Goal: Task Accomplishment & Management: Use online tool/utility

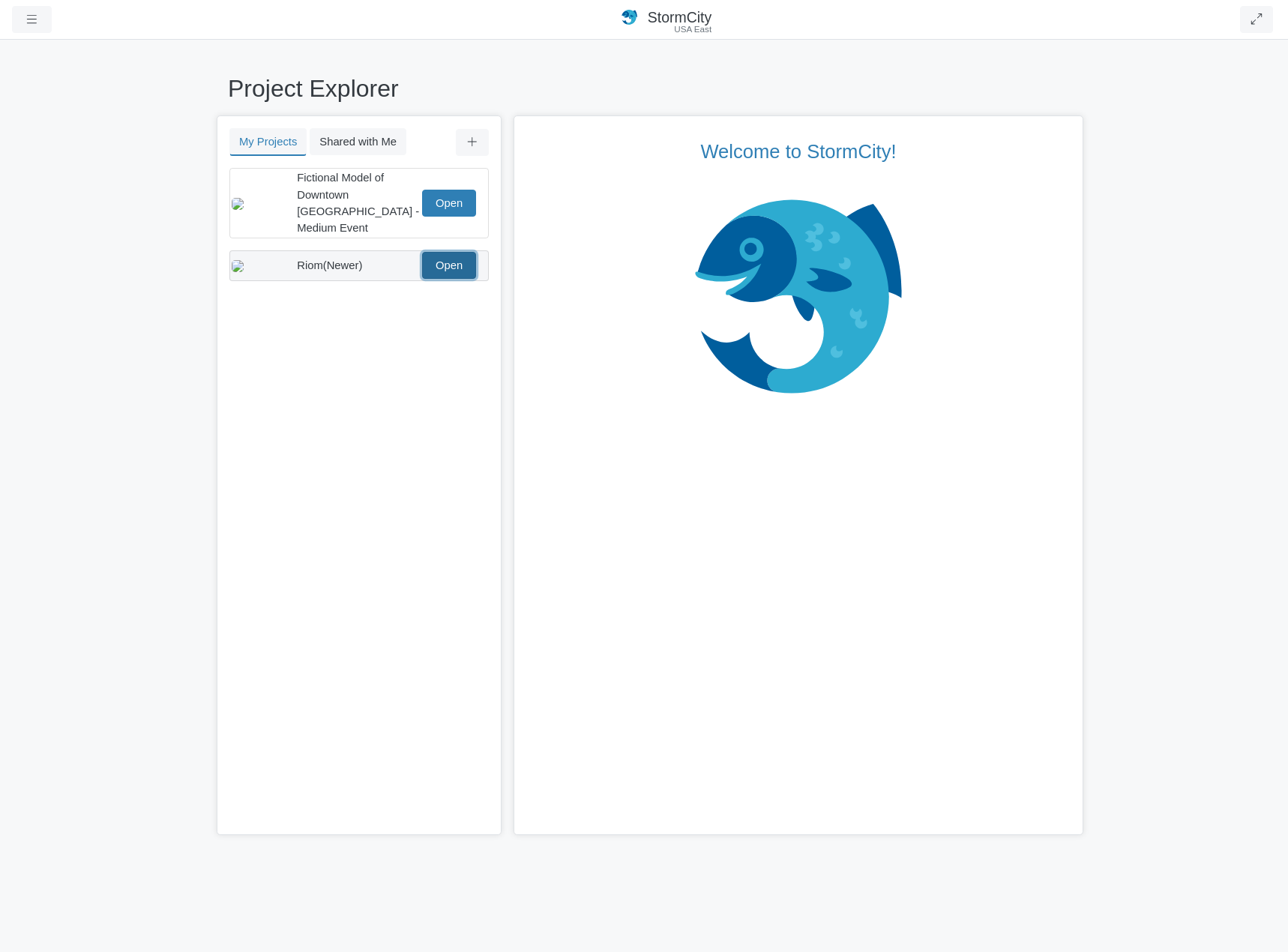
click at [449, 258] on link "Open" at bounding box center [449, 266] width 54 height 27
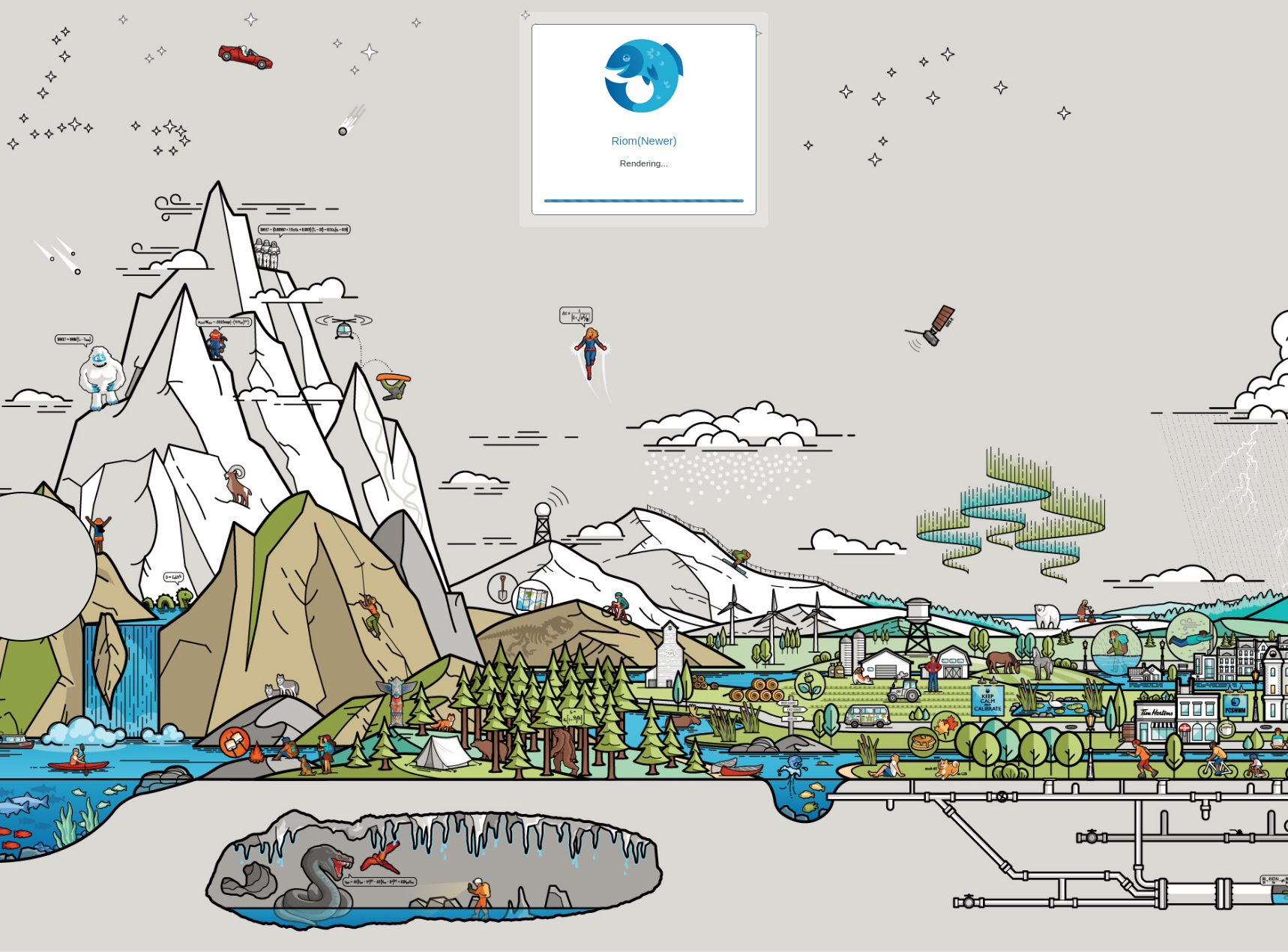
checkbox input "true"
checkbox input "false"
checkbox input "true"
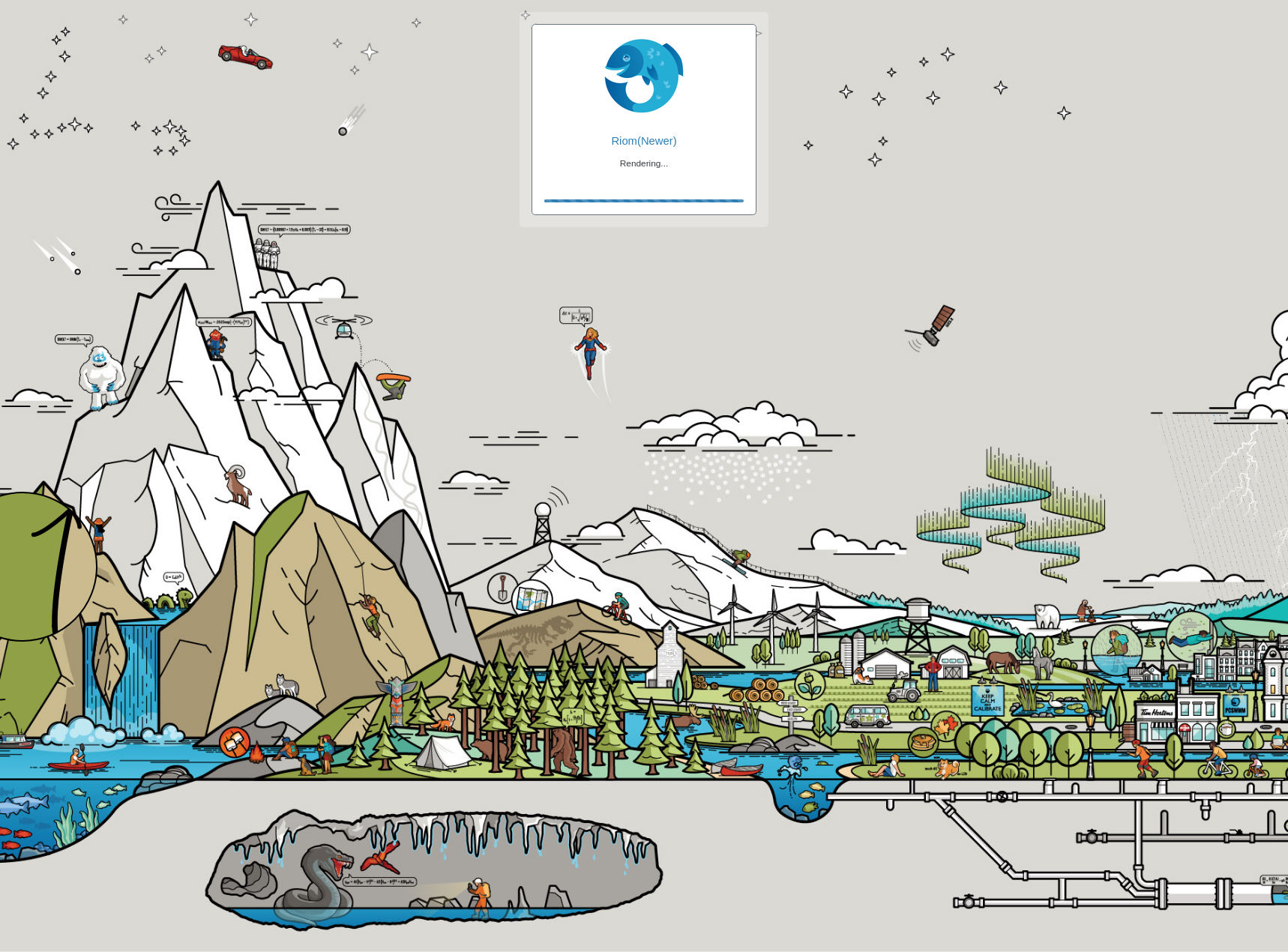
checkbox input "true"
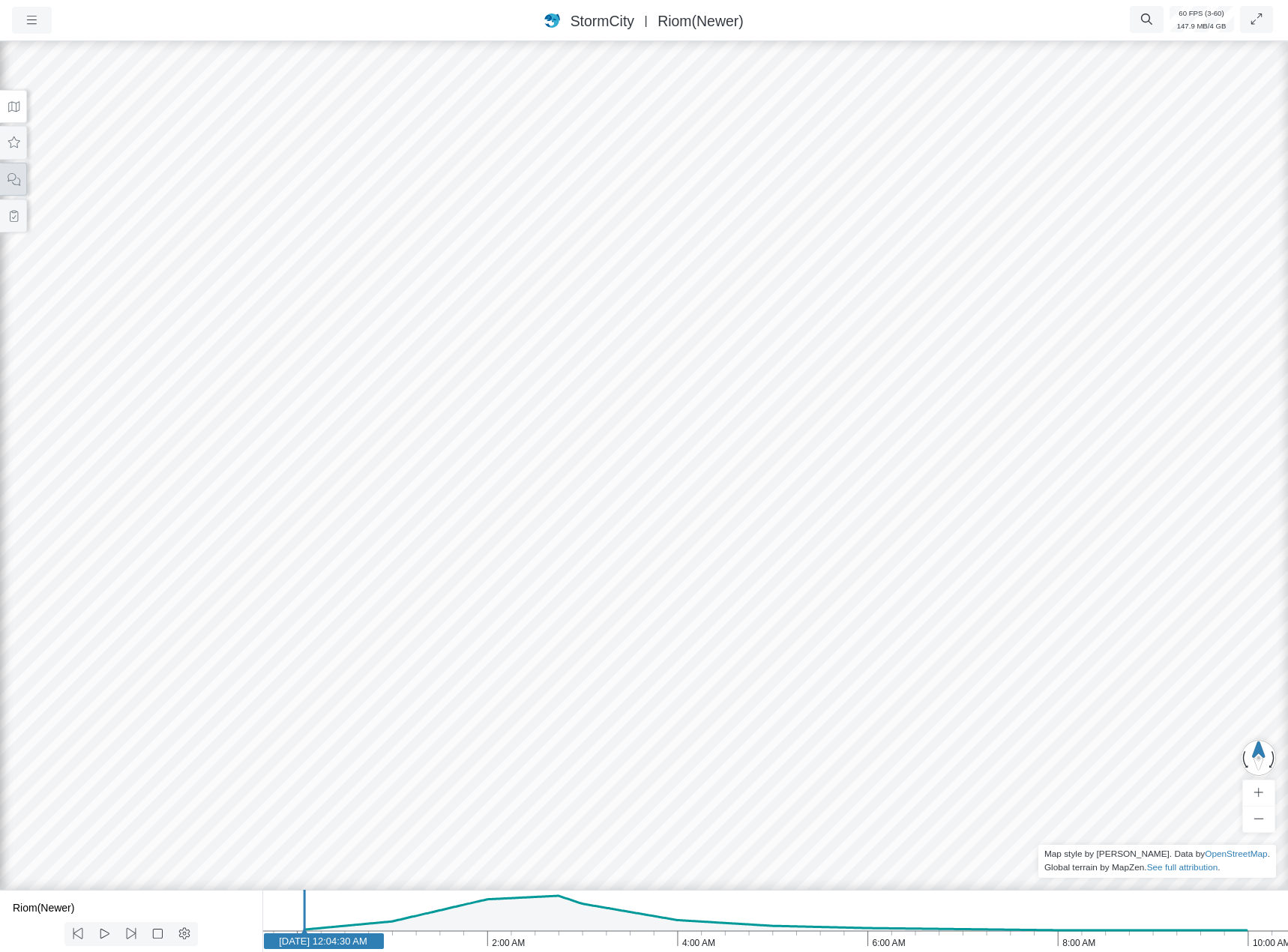
click at [19, 180] on icon at bounding box center [14, 179] width 15 height 11
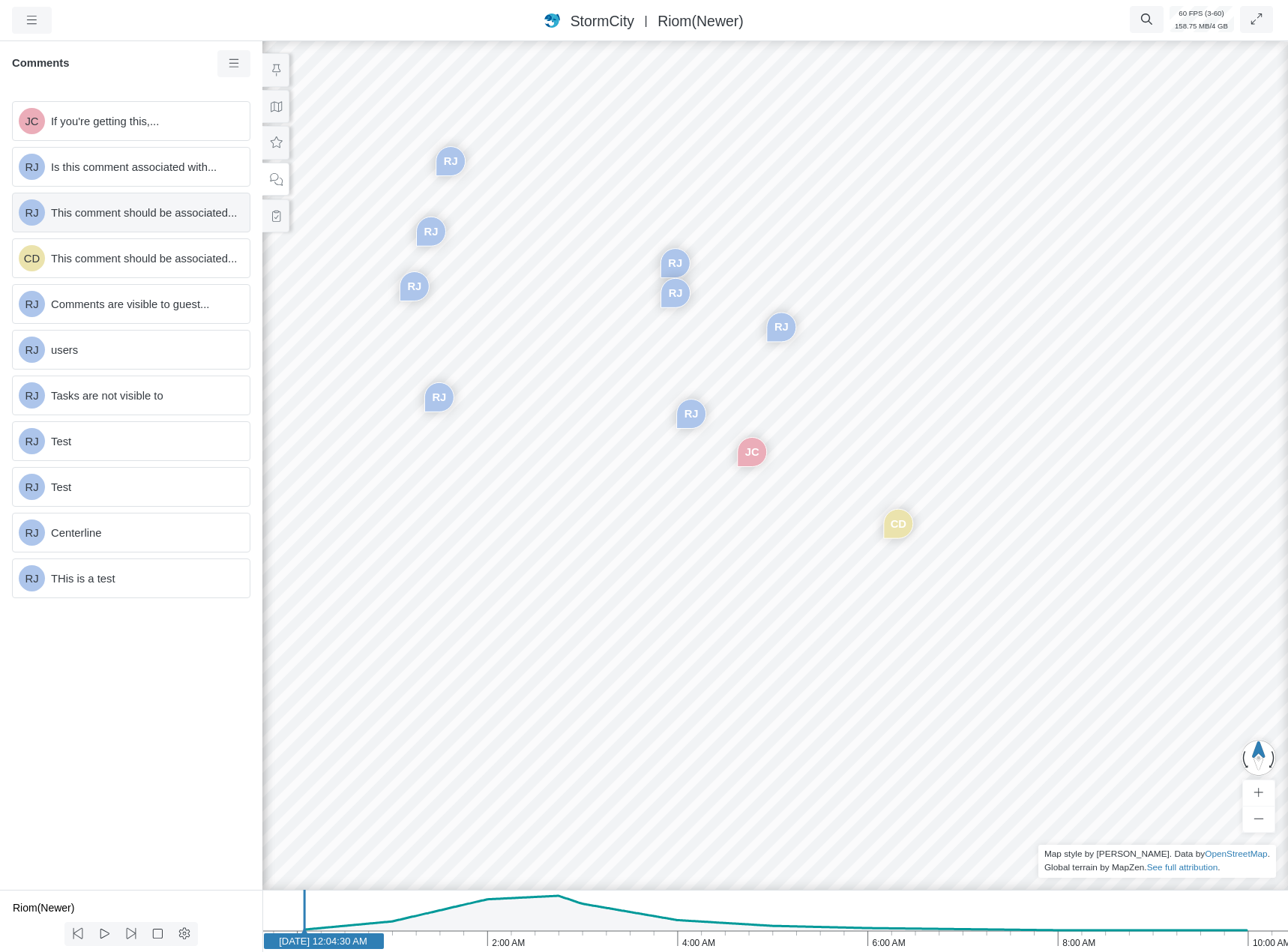
click at [136, 219] on span "This comment should be associated..." at bounding box center [144, 213] width 187 height 16
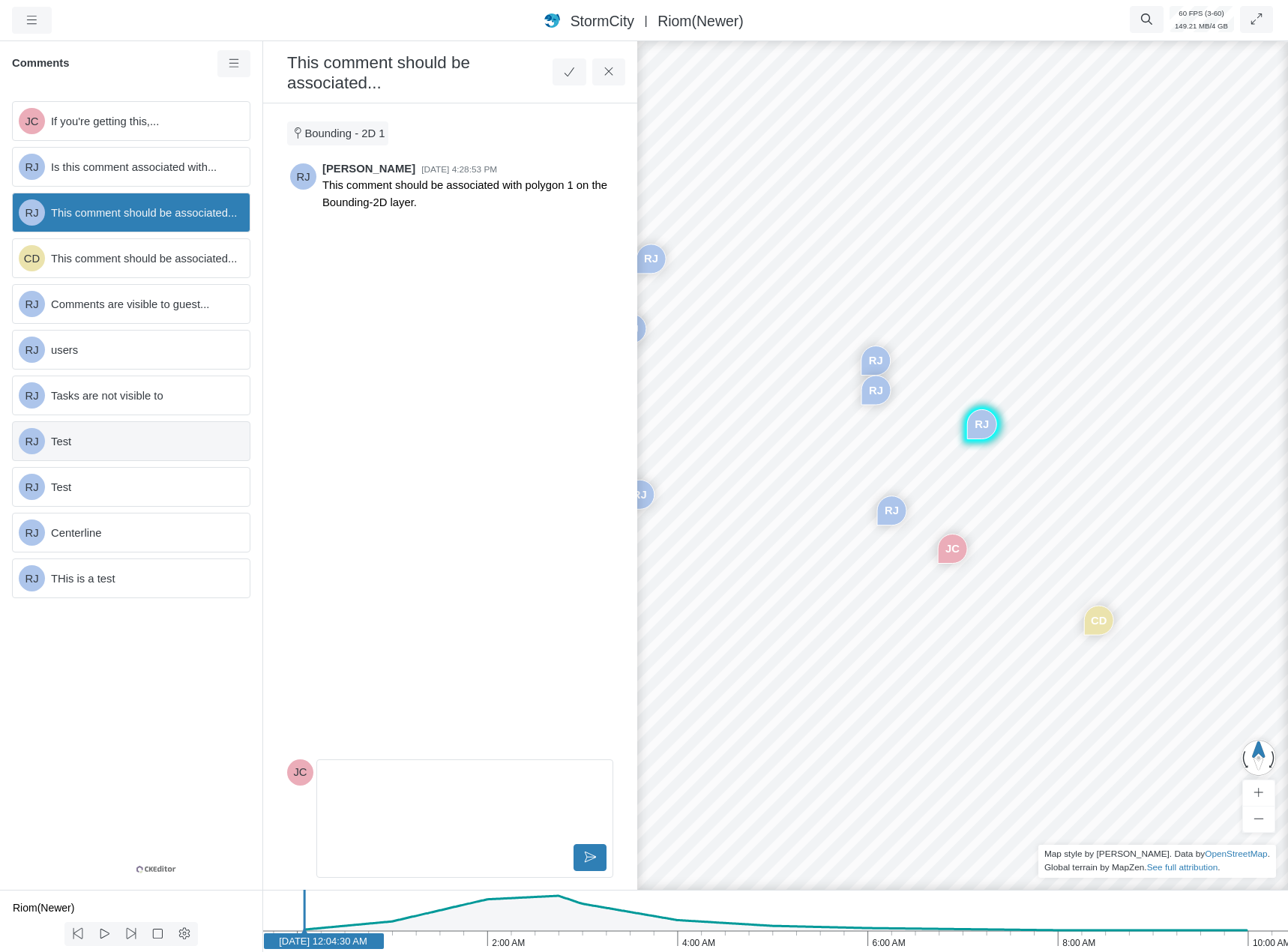
click at [108, 444] on span "Test" at bounding box center [144, 441] width 187 height 16
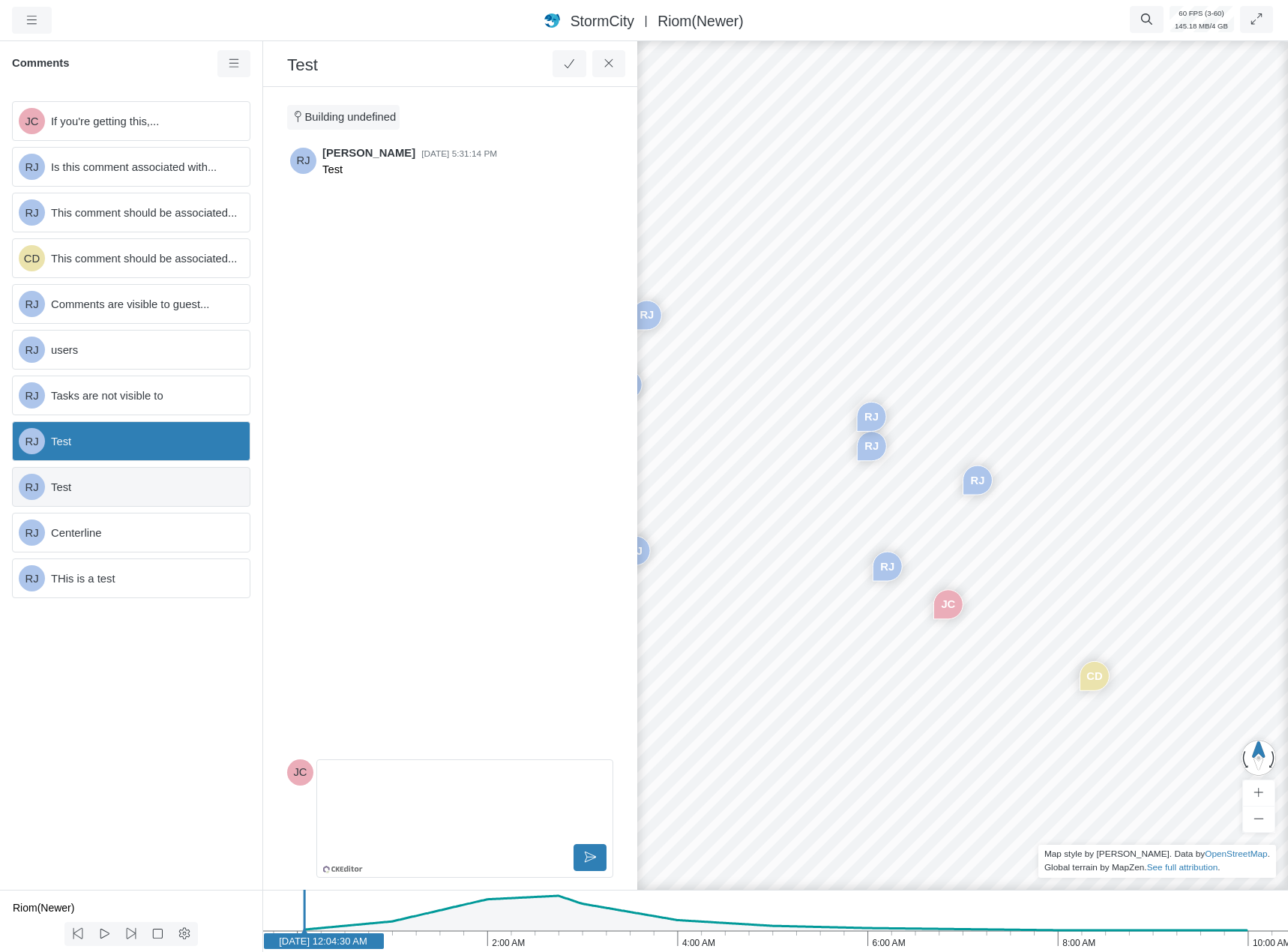
click at [97, 502] on div "RJ Test" at bounding box center [131, 487] width 238 height 40
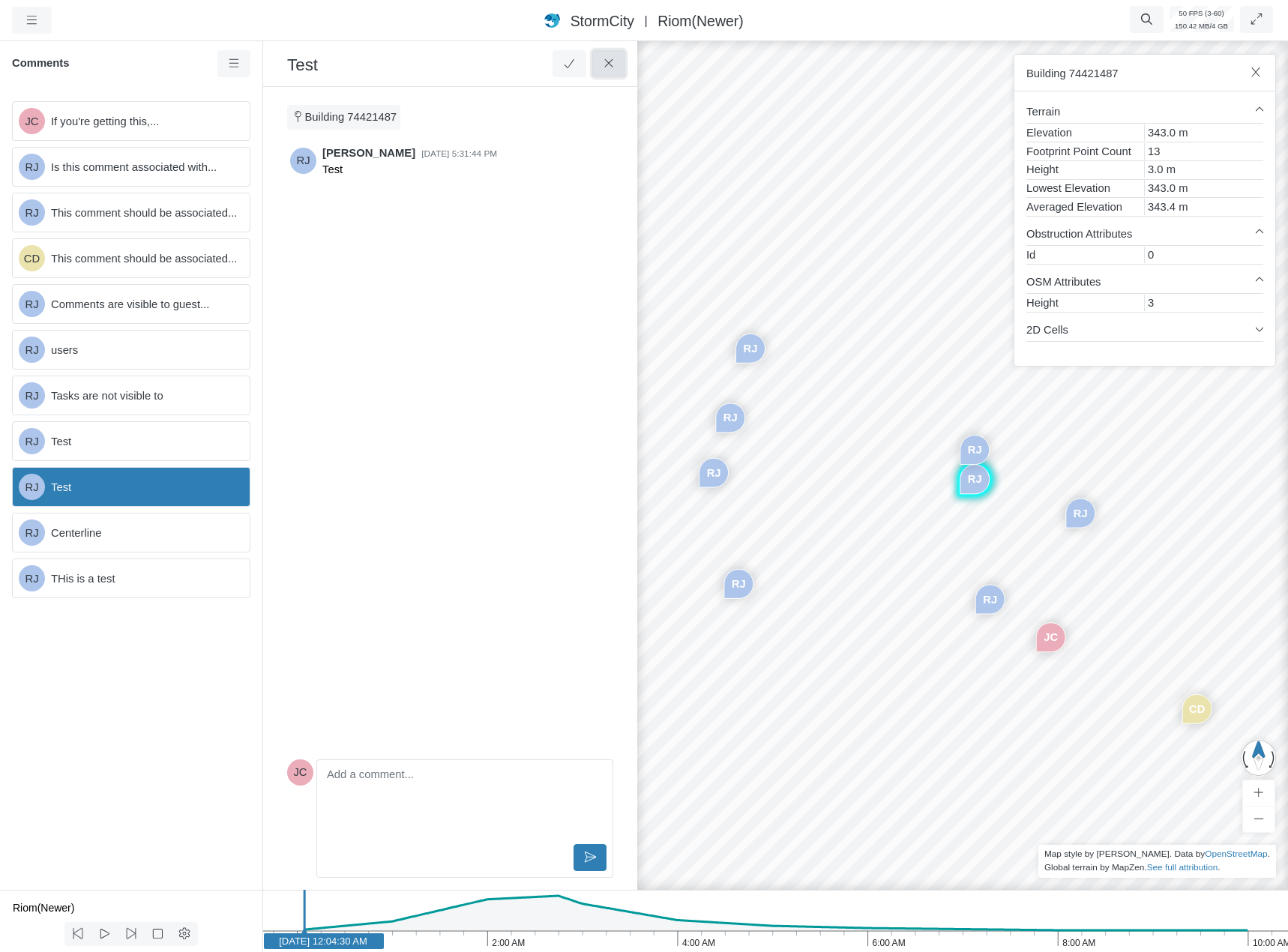
click at [608, 64] on icon at bounding box center [609, 63] width 15 height 11
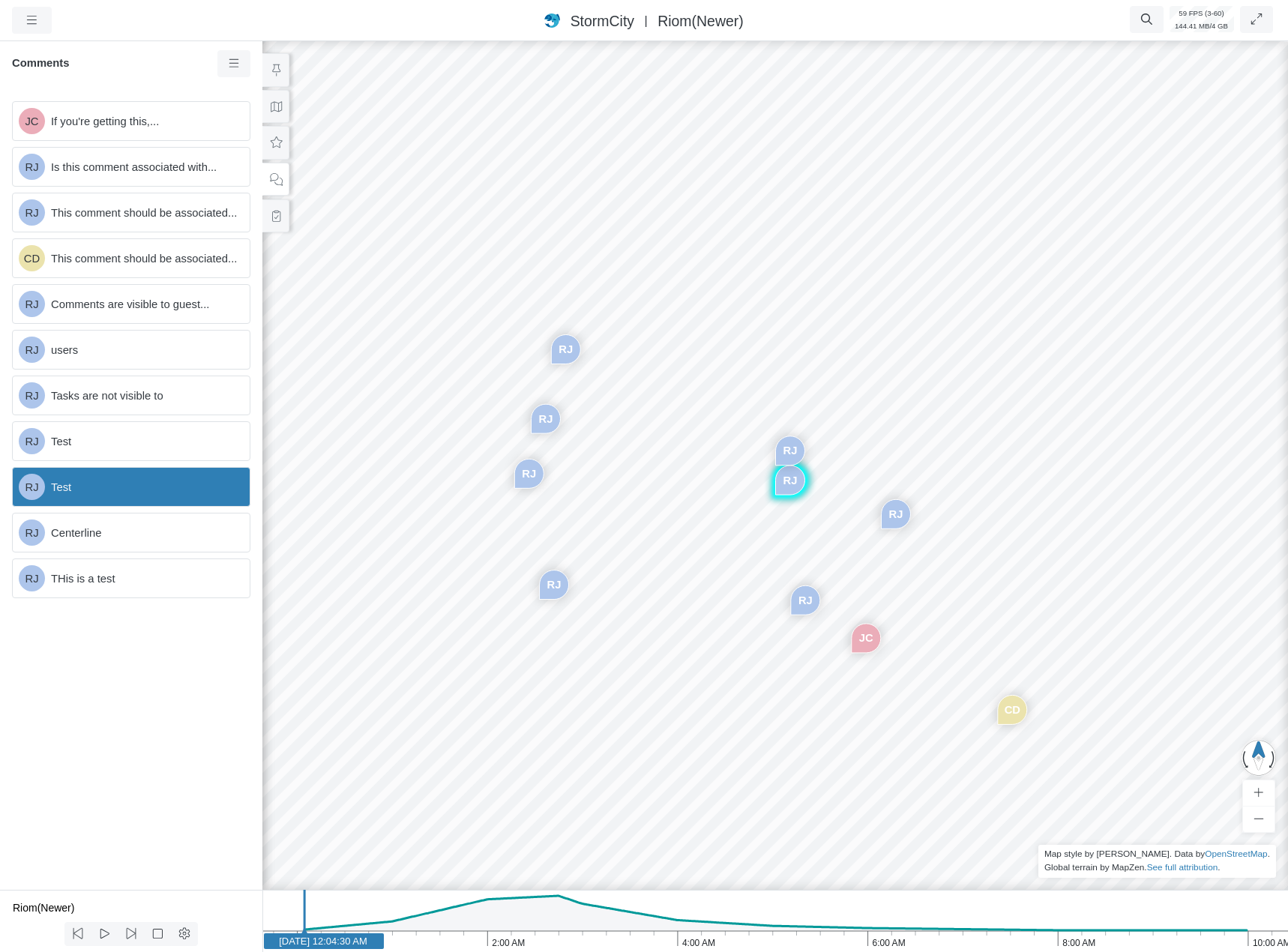
click at [118, 499] on div "RJ Test" at bounding box center [131, 487] width 238 height 40
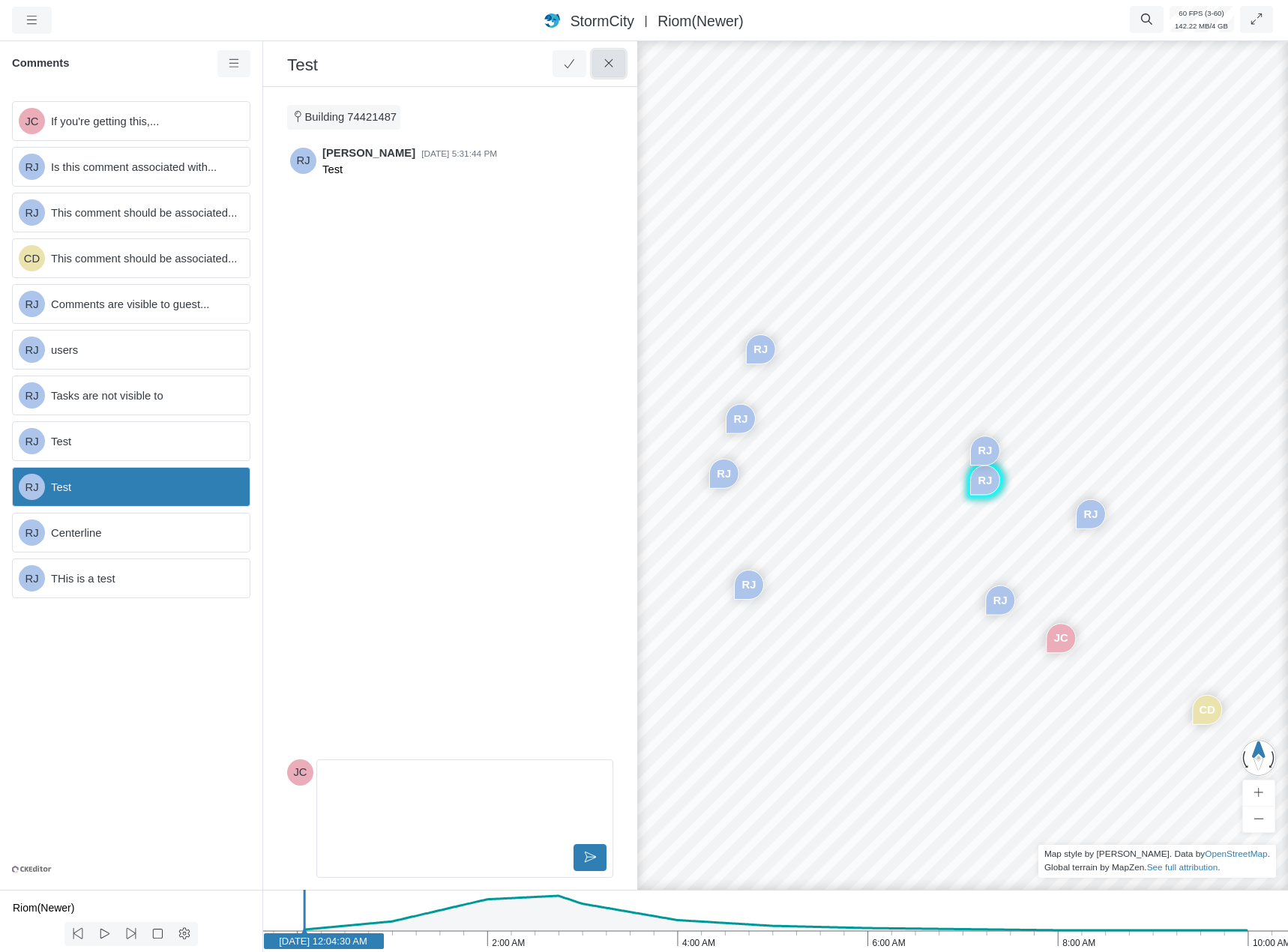
click at [614, 62] on icon at bounding box center [609, 63] width 15 height 11
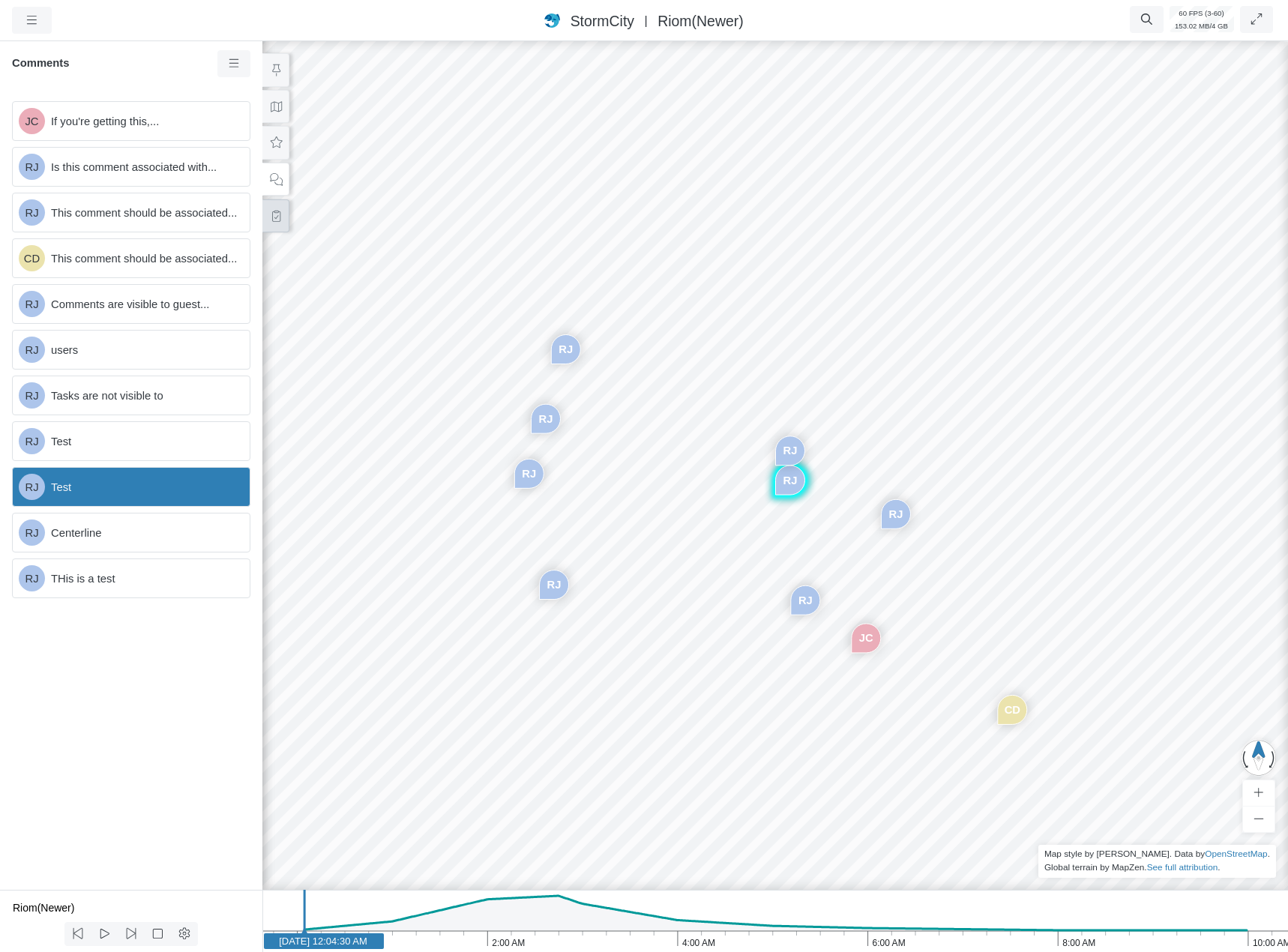
click at [286, 222] on button at bounding box center [276, 216] width 27 height 34
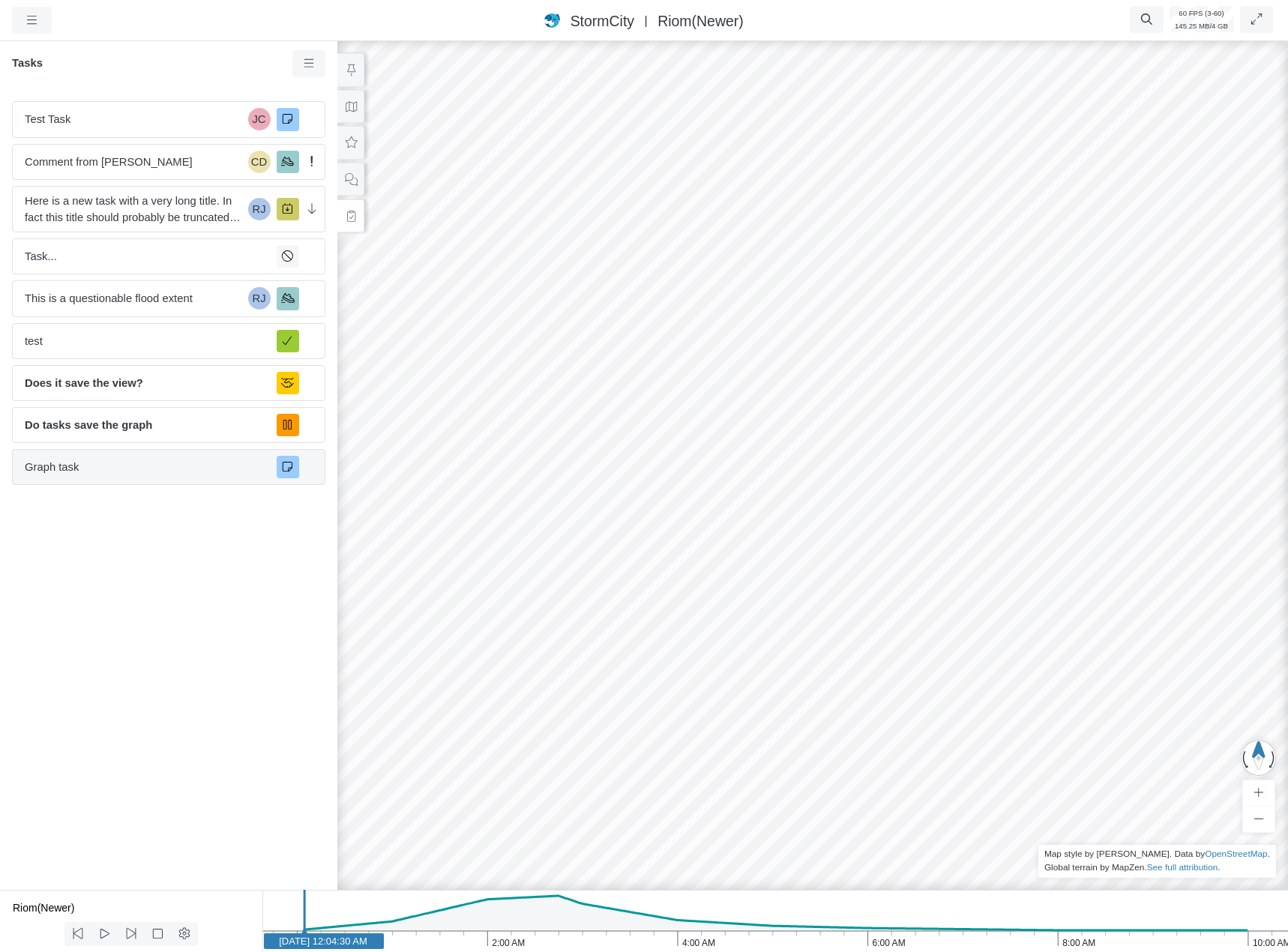
click at [169, 470] on span "Graph task" at bounding box center [145, 467] width 240 height 16
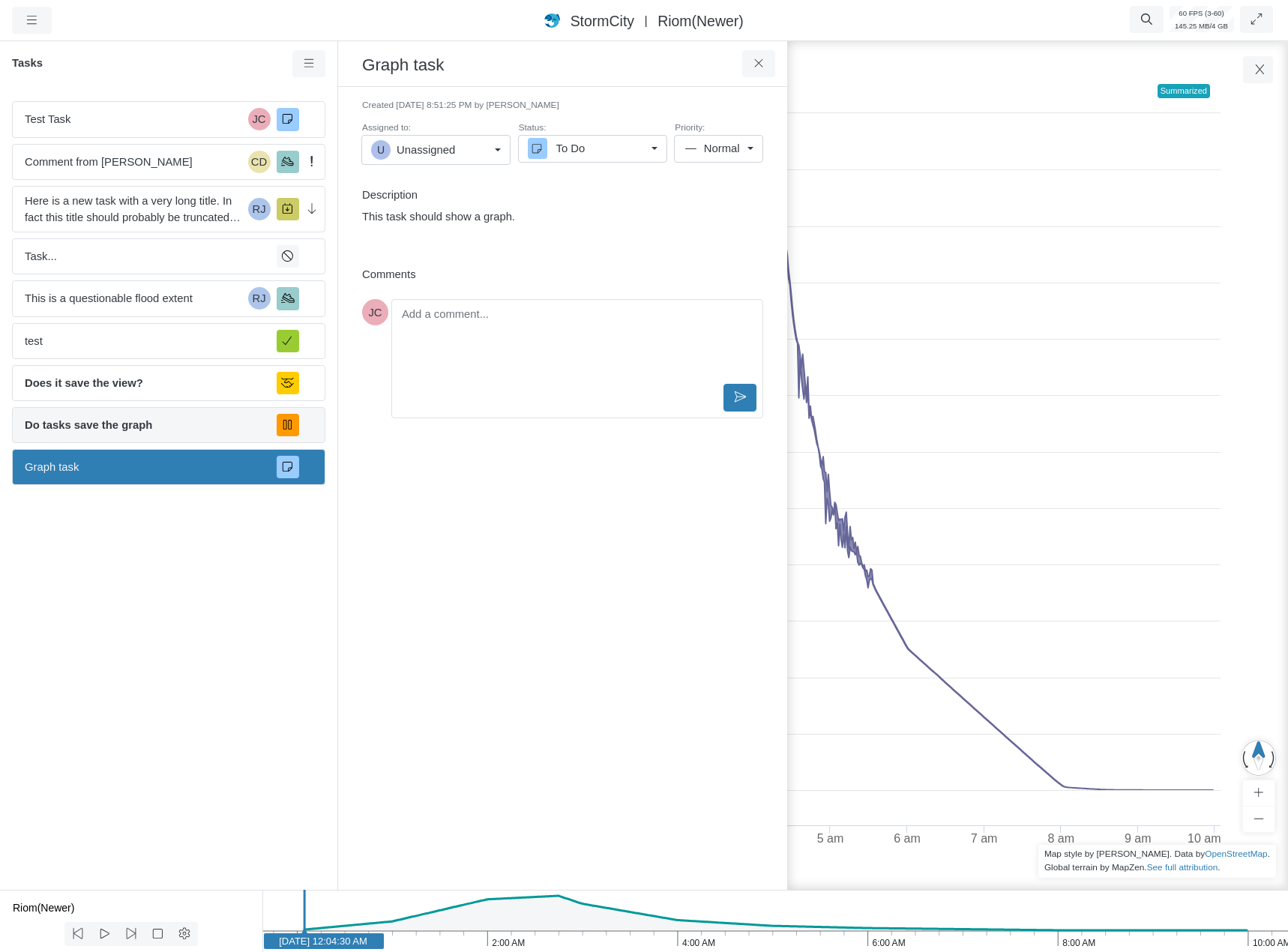
click at [198, 436] on div "Do tasks save the graph" at bounding box center [168, 425] width 313 height 36
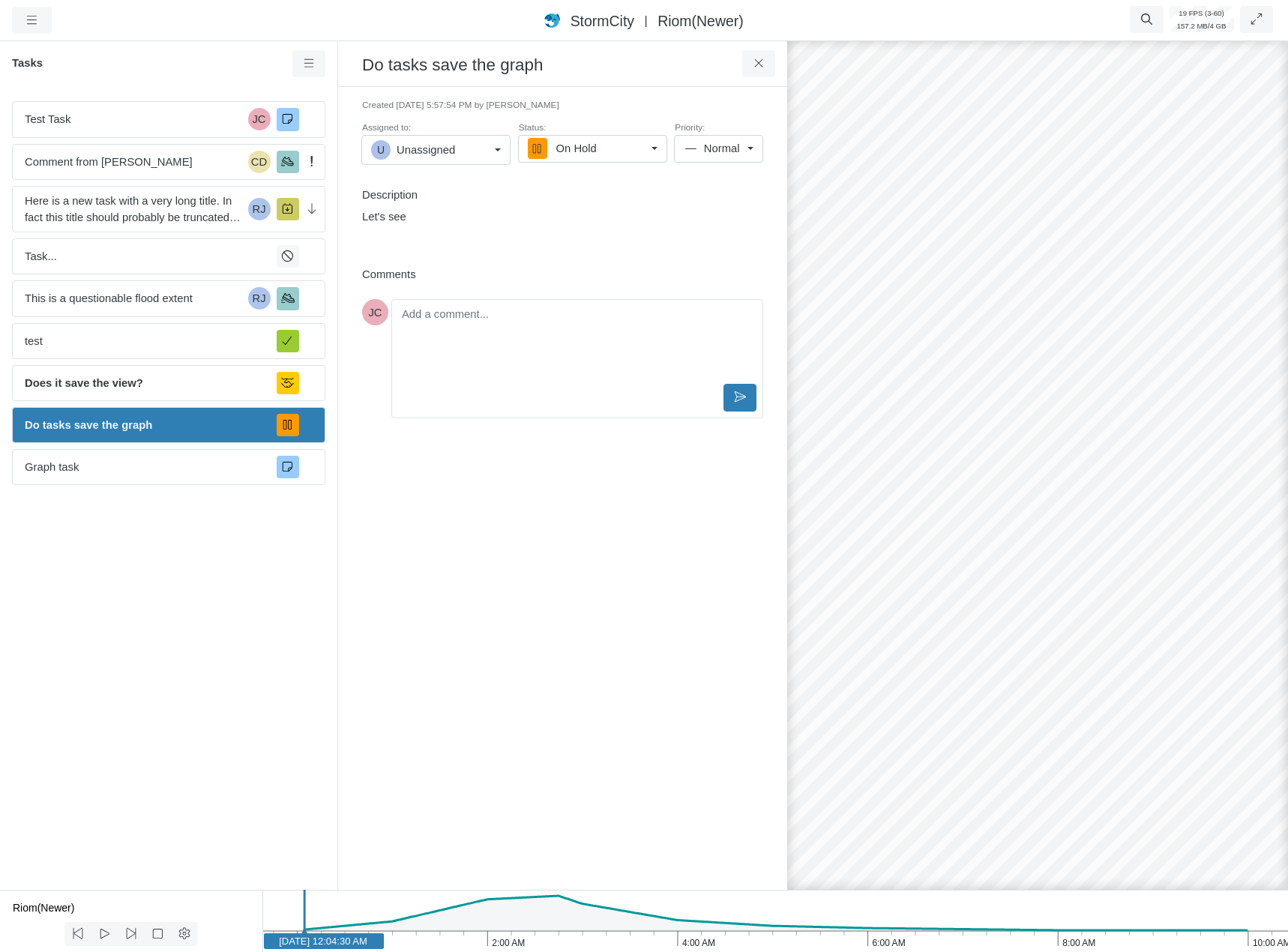
click at [446, 149] on span "Unassigned" at bounding box center [426, 150] width 58 height 16
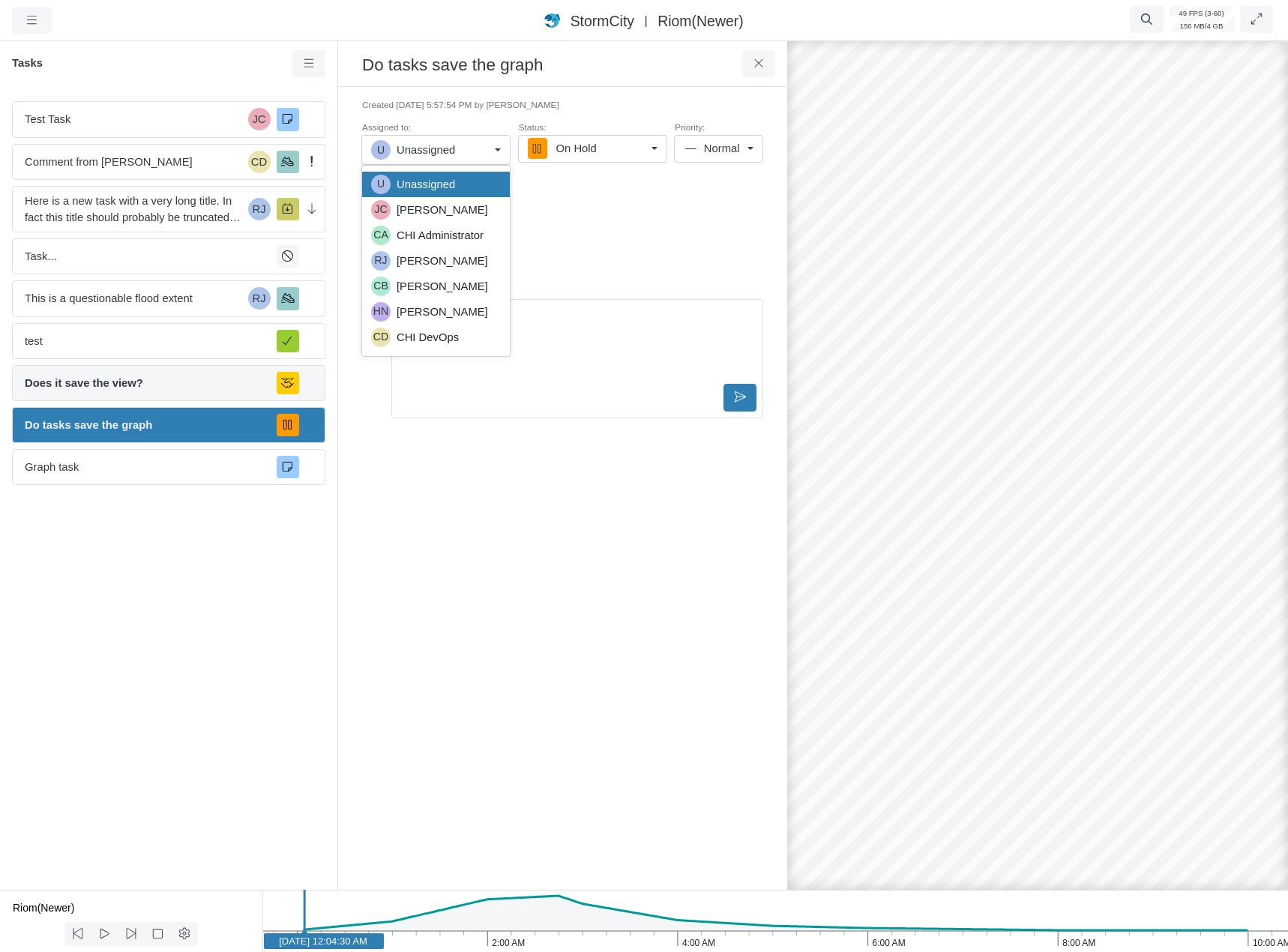
click at [197, 365] on div "Does it save the view?" at bounding box center [168, 383] width 313 height 36
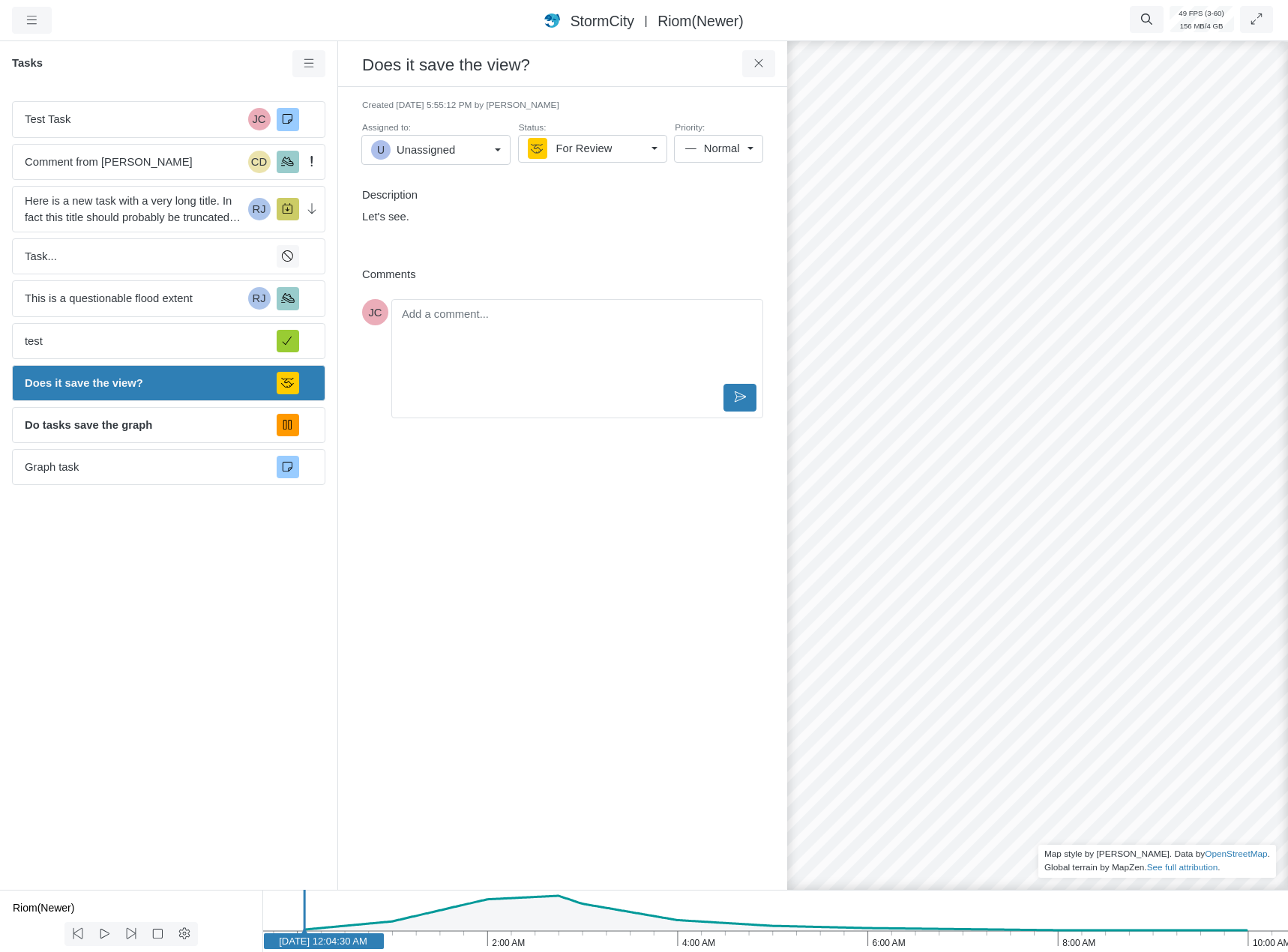
click at [446, 157] on span "Unassigned" at bounding box center [426, 150] width 58 height 16
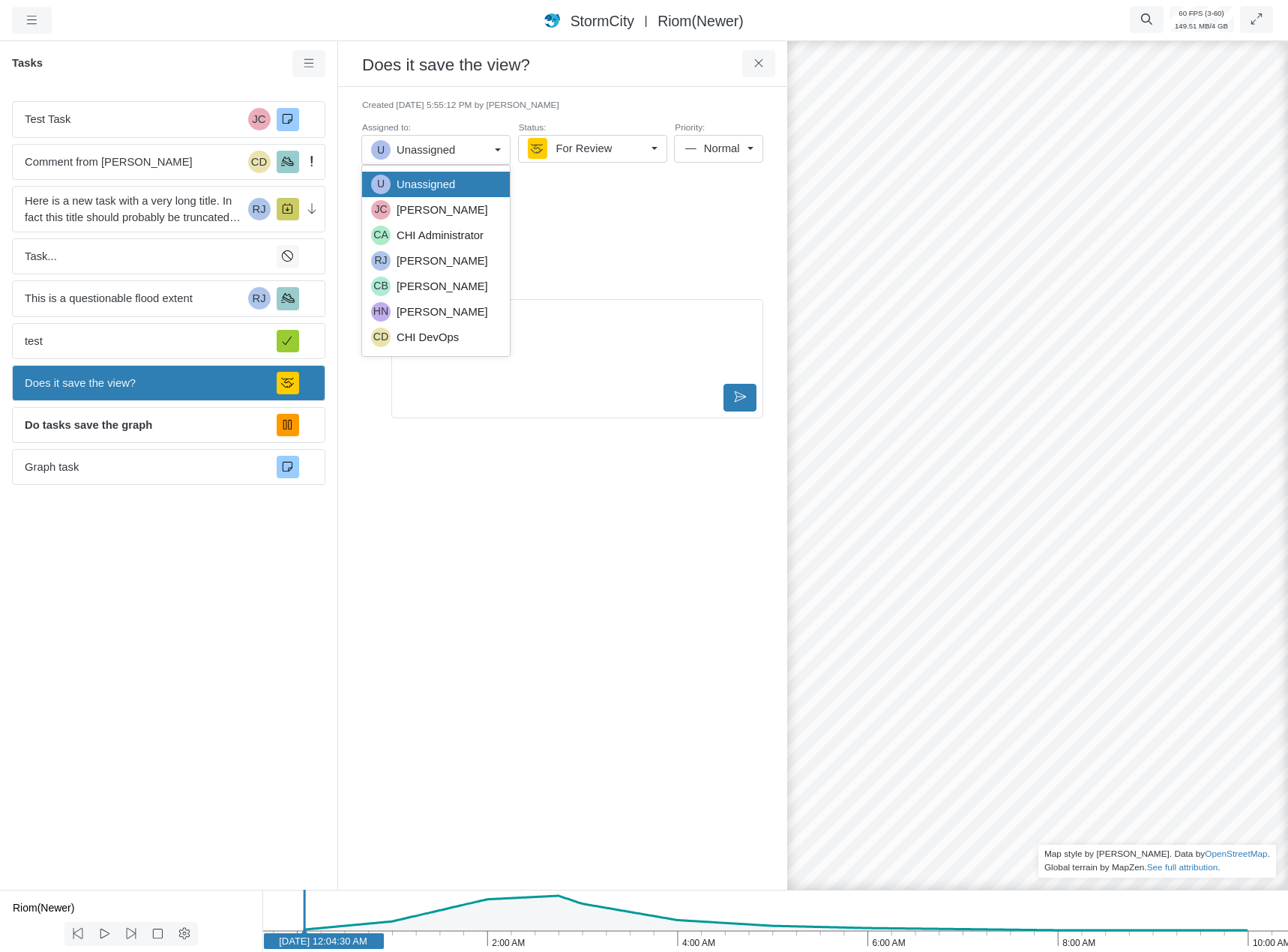
click at [147, 579] on div "Test Task JC Comment from [PERSON_NAME] CD Here is a new task with a very long …" at bounding box center [168, 490] width 338 height 801
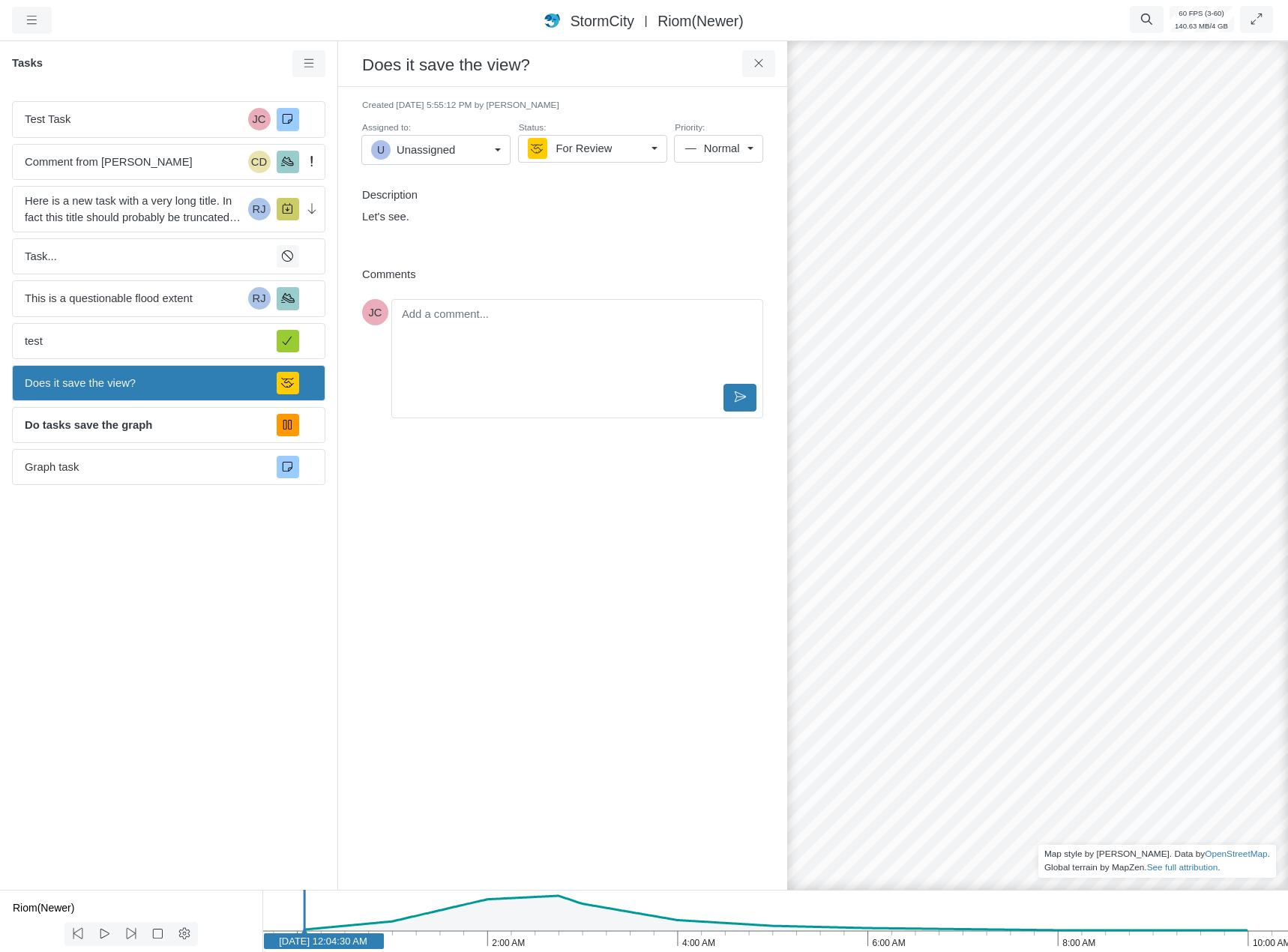
click at [388, 597] on div "Created [DATE] 5:55:12 PM by [PERSON_NAME] Assigned to: U Unassigned U Unassign…" at bounding box center [563, 489] width 425 height 779
click at [193, 215] on span "Here is a new task with a very long title. In fact this title should probably b…" at bounding box center [133, 209] width 218 height 33
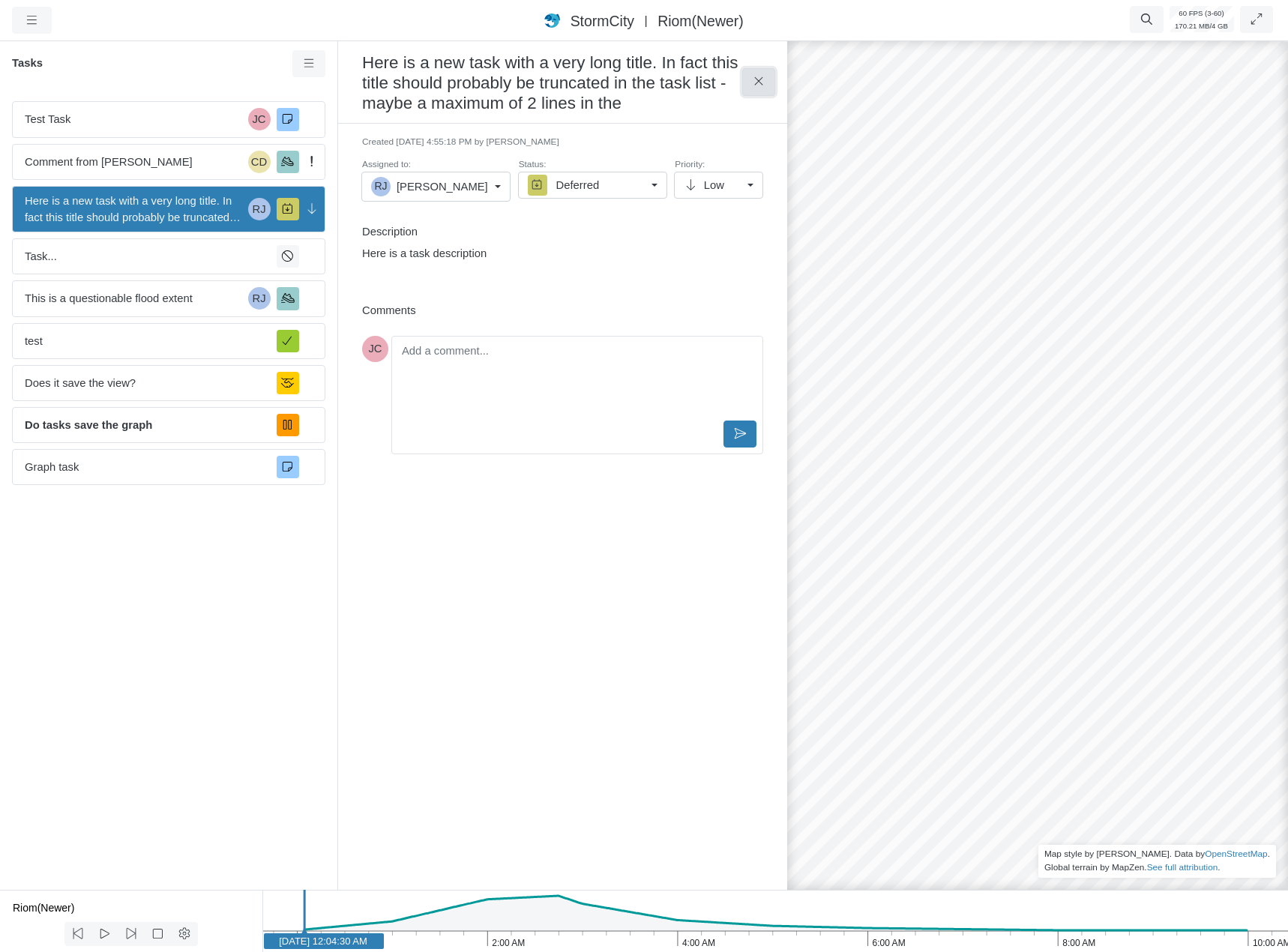
click at [768, 86] on button at bounding box center [758, 82] width 34 height 27
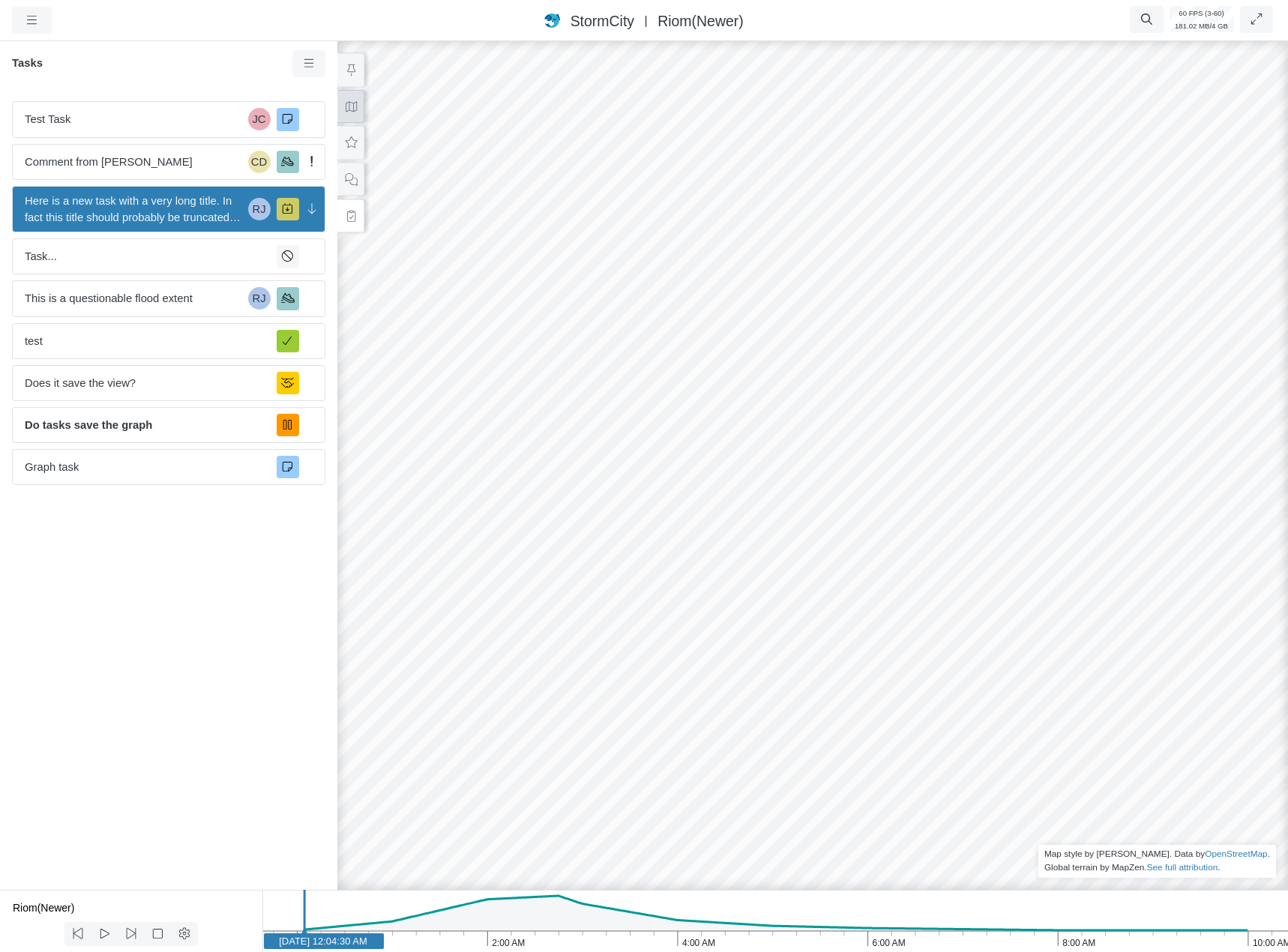
click at [355, 116] on button at bounding box center [351, 106] width 27 height 34
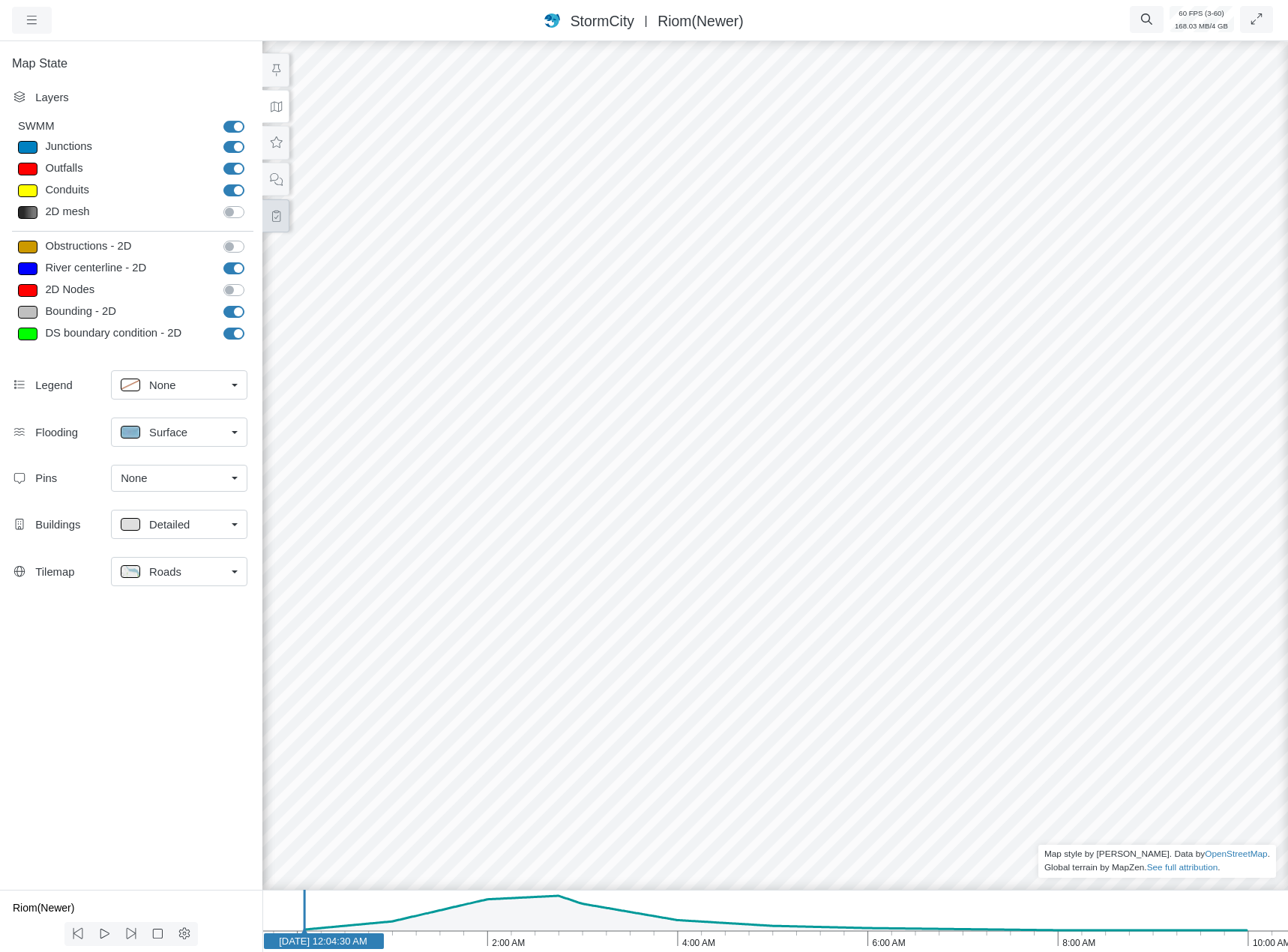
click at [287, 222] on button at bounding box center [276, 216] width 27 height 34
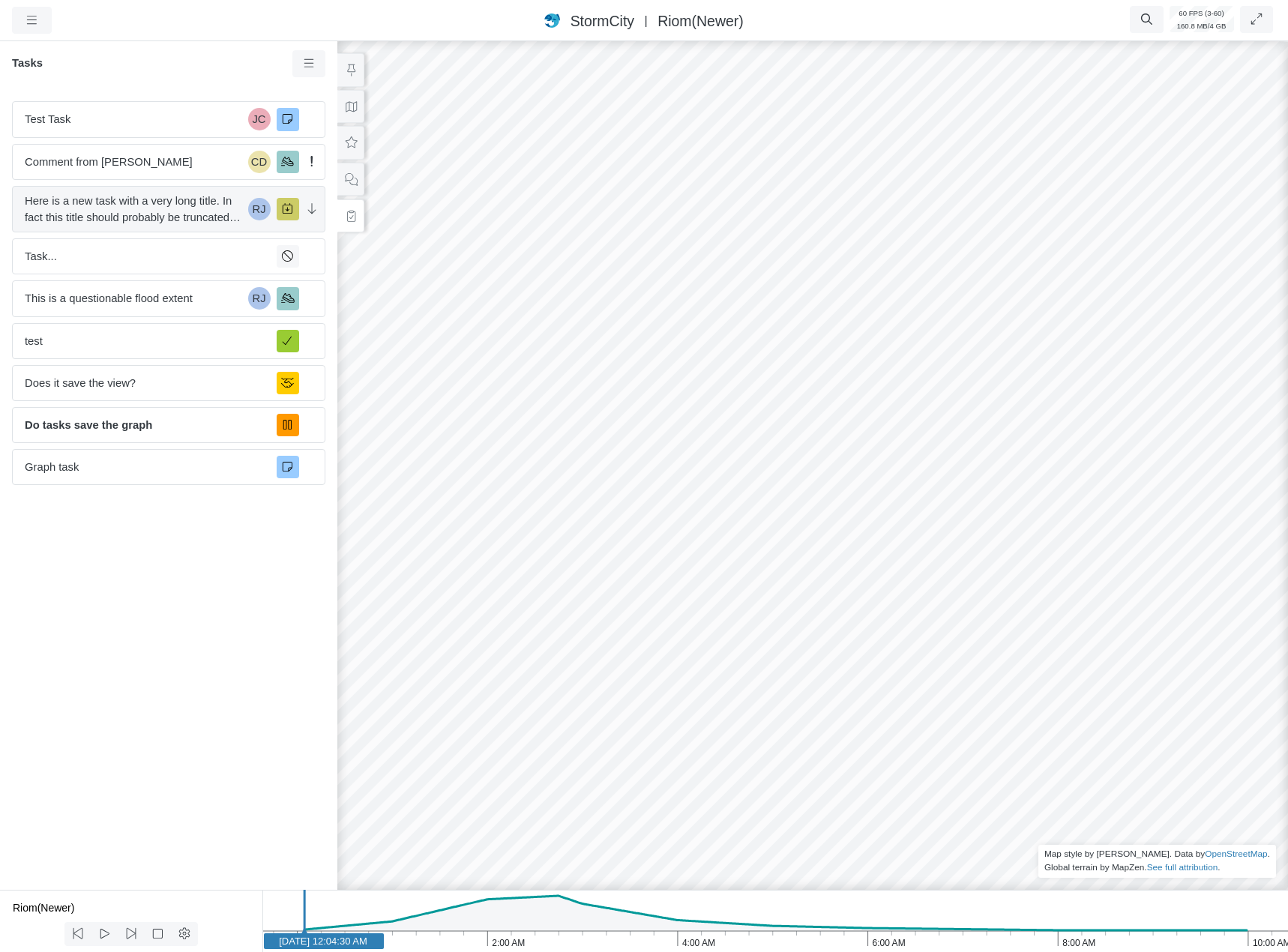
click at [201, 221] on span "Here is a new task with a very long title. In fact this title should probably b…" at bounding box center [133, 209] width 218 height 33
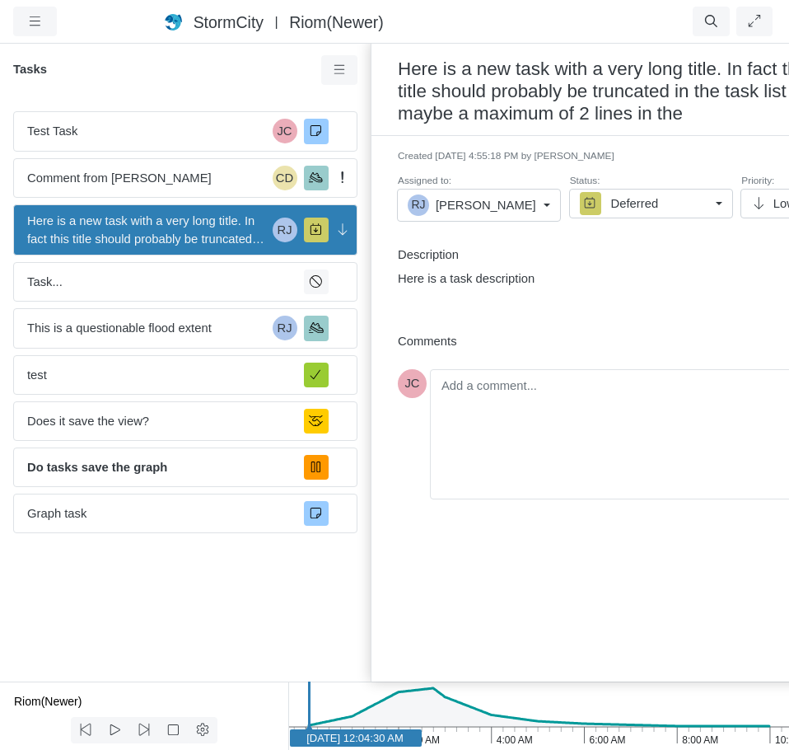
click at [551, 319] on div "Created [DATE] 4:55:18 PM by [PERSON_NAME] Assigned to: [PERSON_NAME] U Unassig…" at bounding box center [618, 238] width 467 height 179
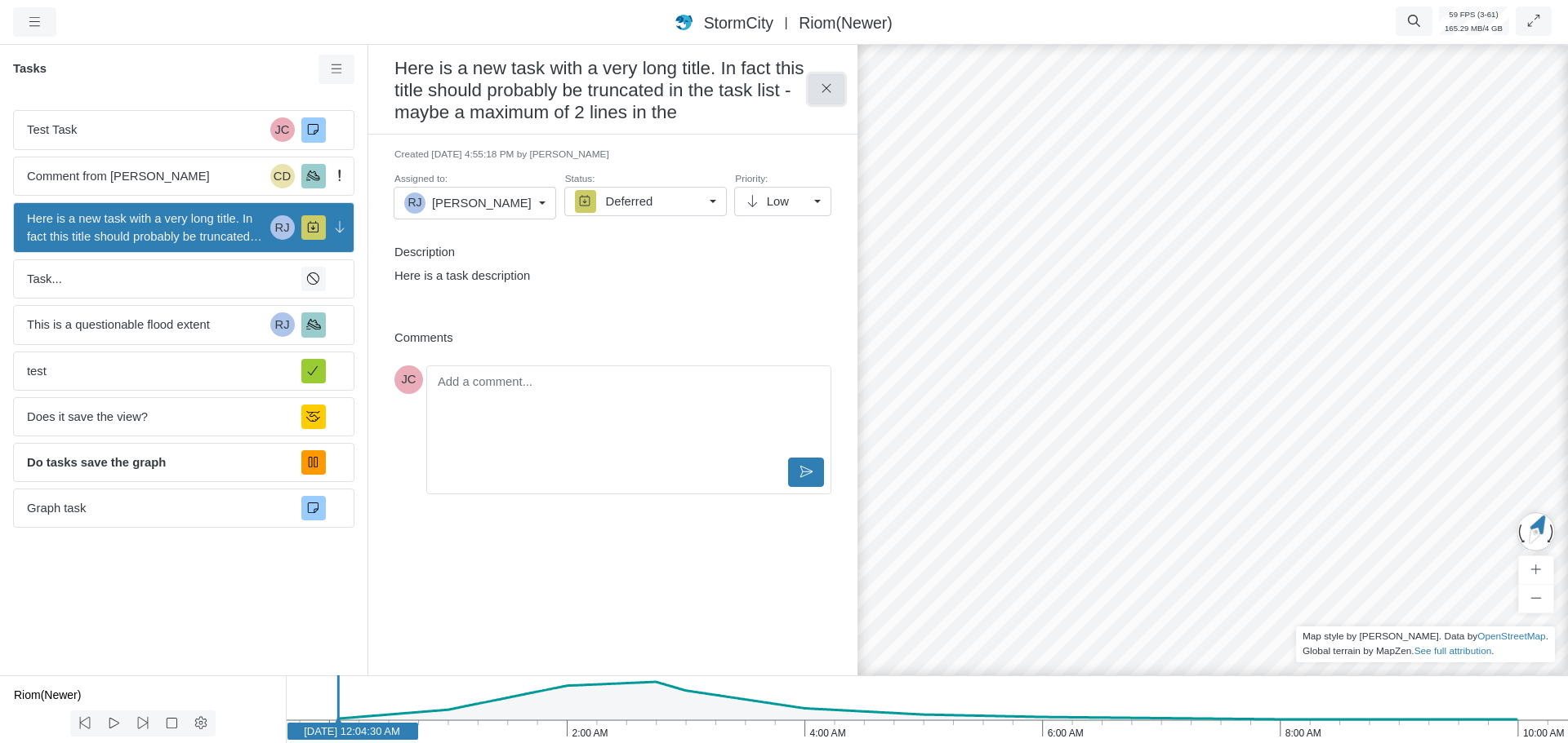
click at [820, 88] on icon at bounding box center [827, 88] width 16 height 12
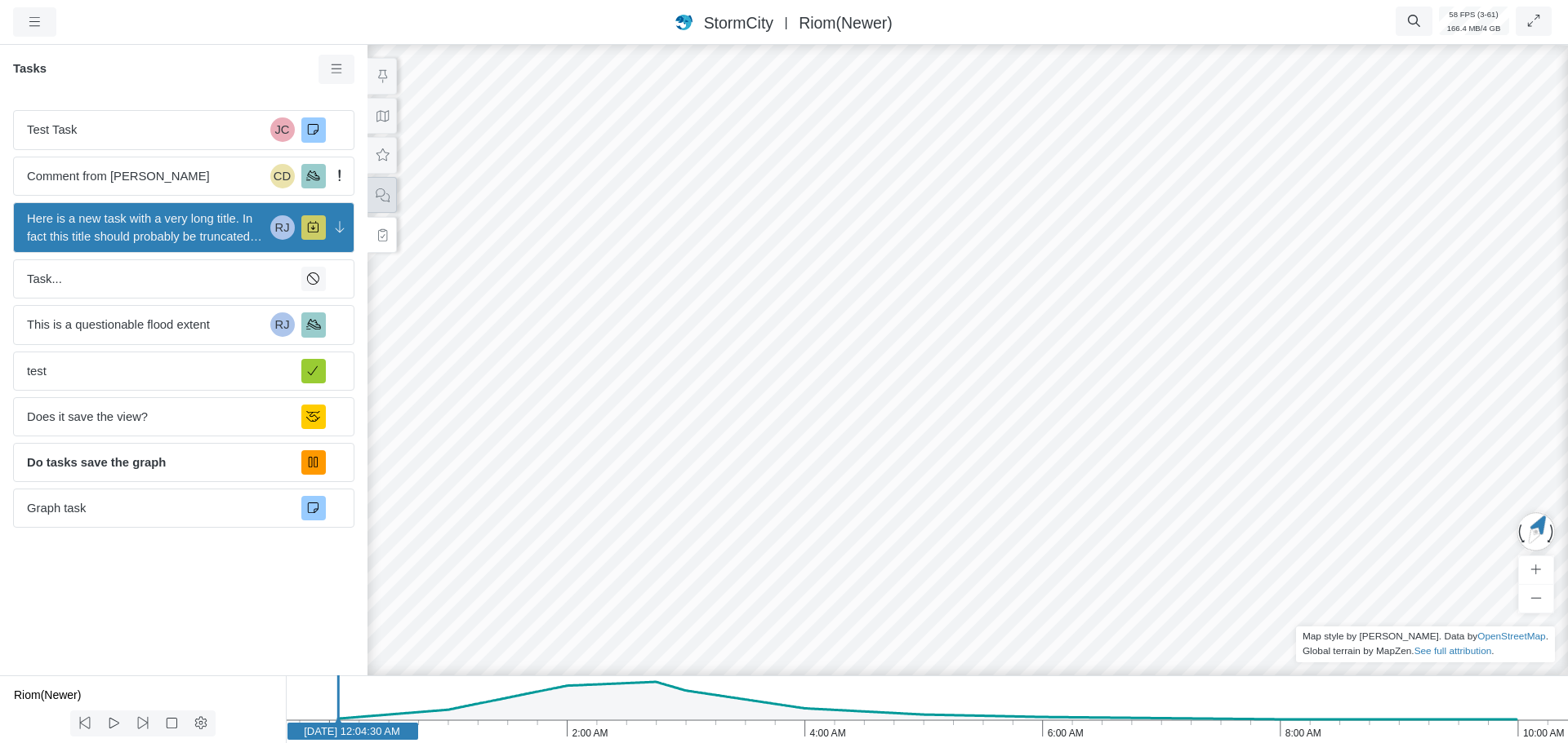
click at [379, 186] on button at bounding box center [383, 195] width 30 height 37
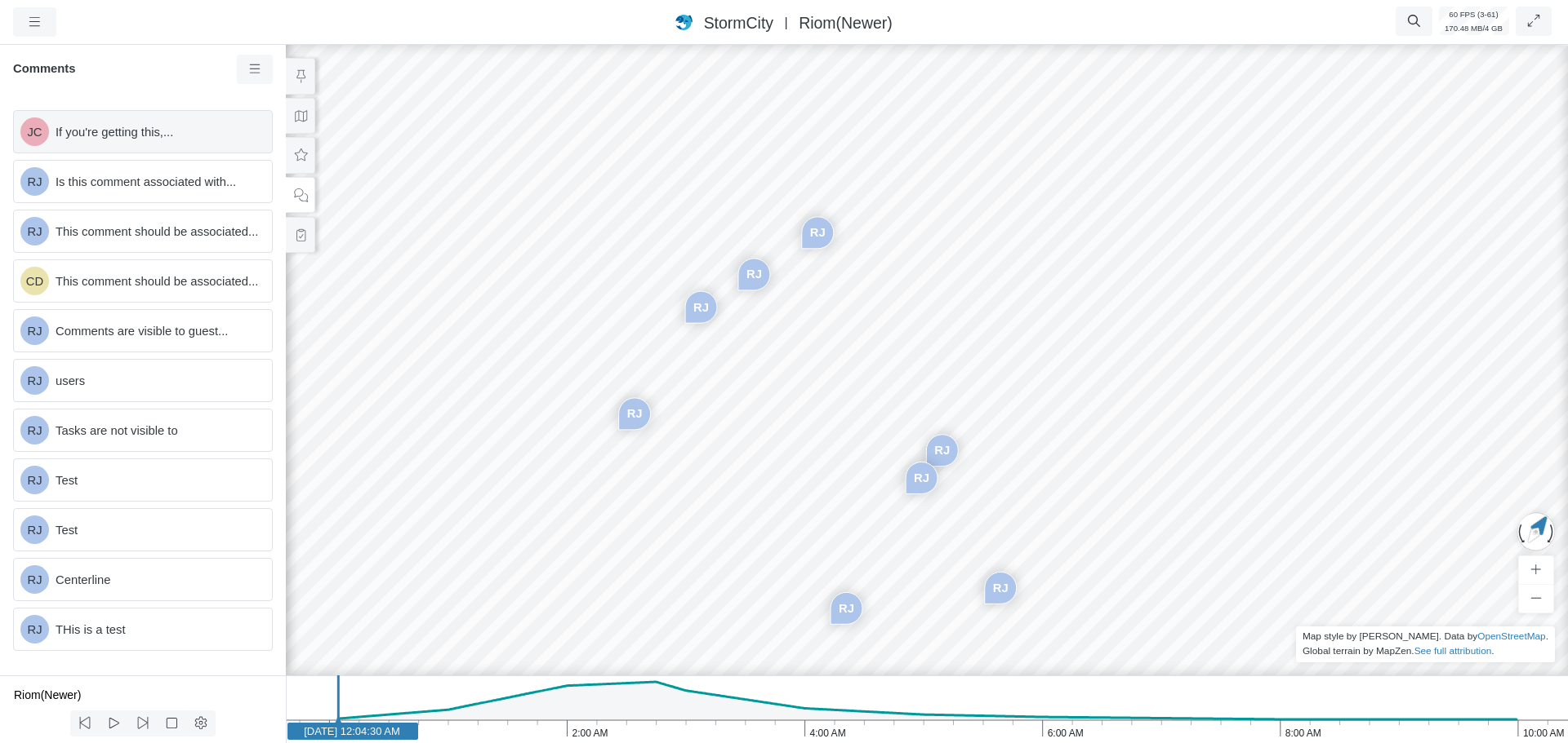
click at [163, 129] on span "If you're getting this,..." at bounding box center [157, 132] width 203 height 18
